Goal: Task Accomplishment & Management: Use online tool/utility

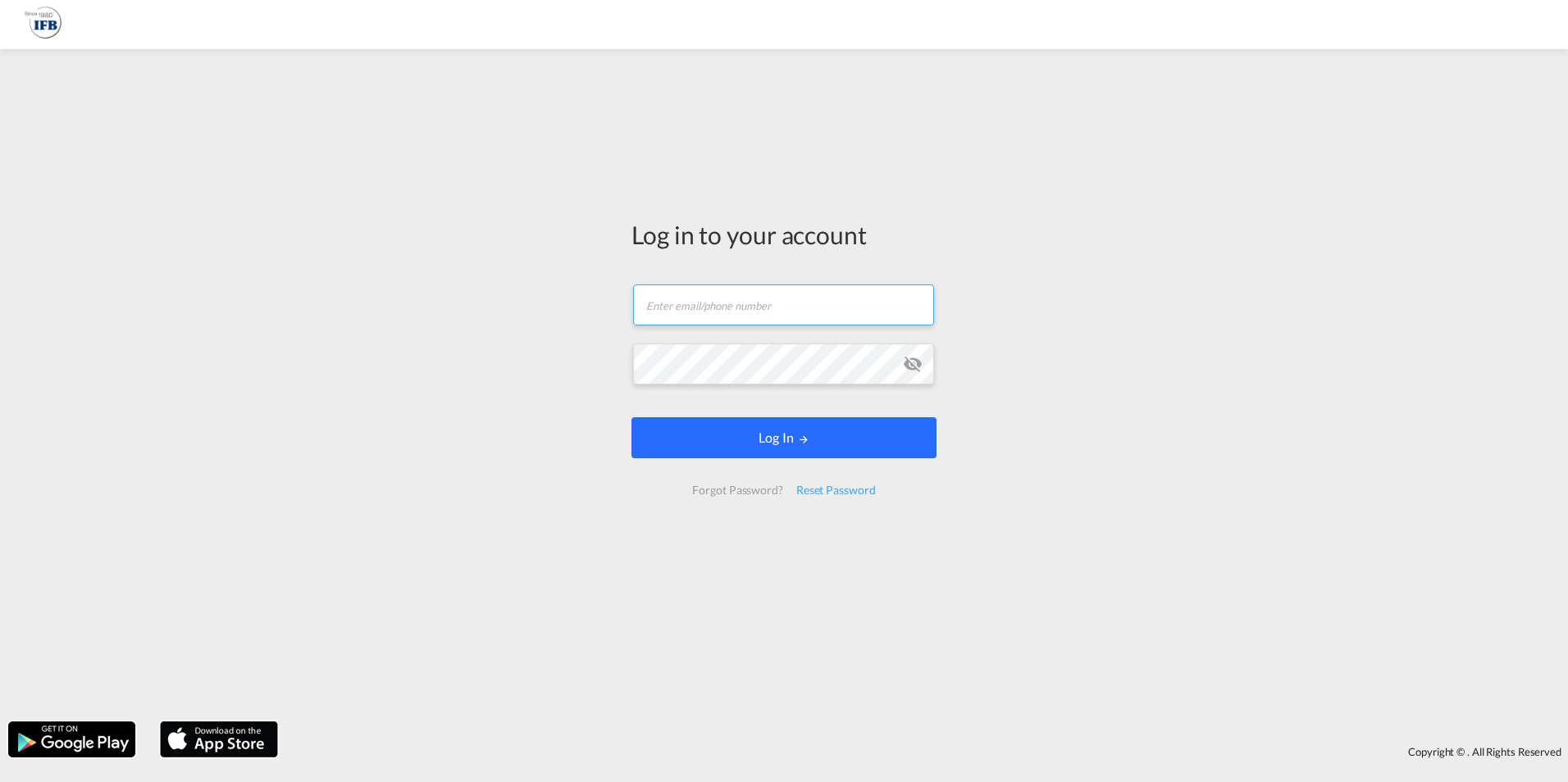
type input "kevin.polachowski@ifbhamburg.de"
click at [734, 423] on button "Log In" at bounding box center [784, 438] width 305 height 41
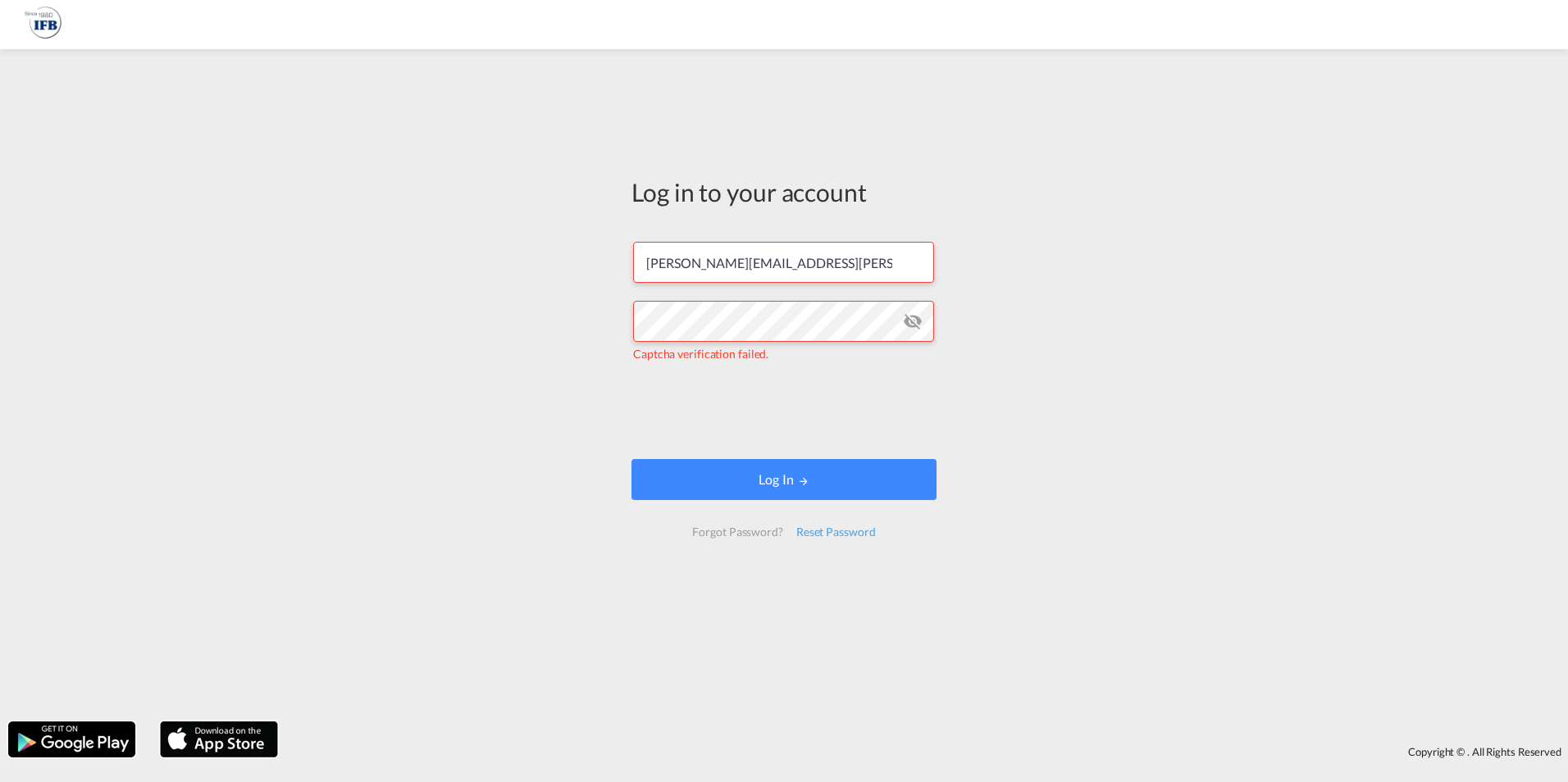
click at [695, 466] on div at bounding box center [784, 391] width 1568 height 782
click at [830, 472] on button "Log In" at bounding box center [784, 480] width 305 height 41
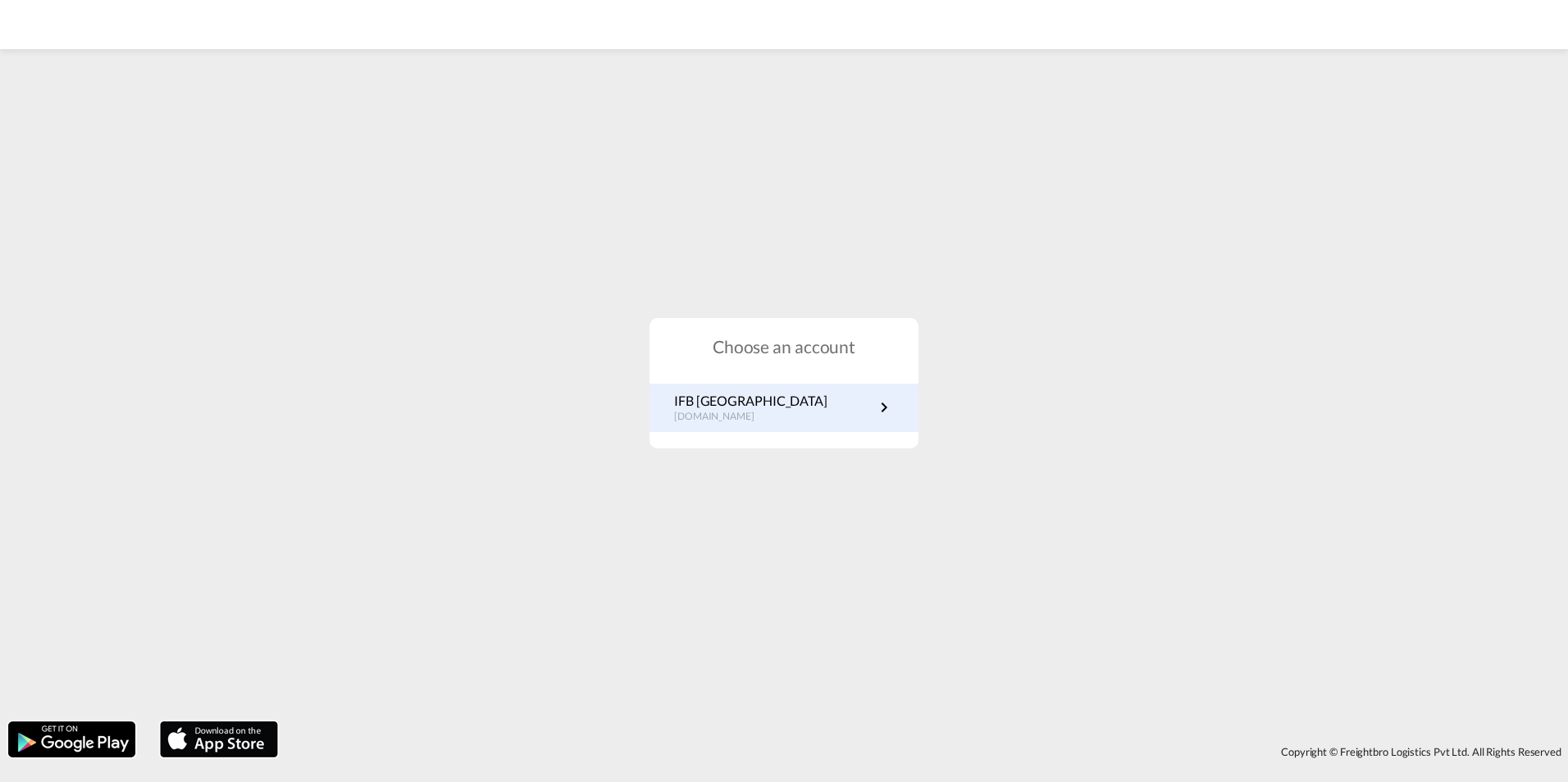
click at [740, 404] on p "IFB Germany" at bounding box center [750, 401] width 153 height 18
